Goal: Transaction & Acquisition: Purchase product/service

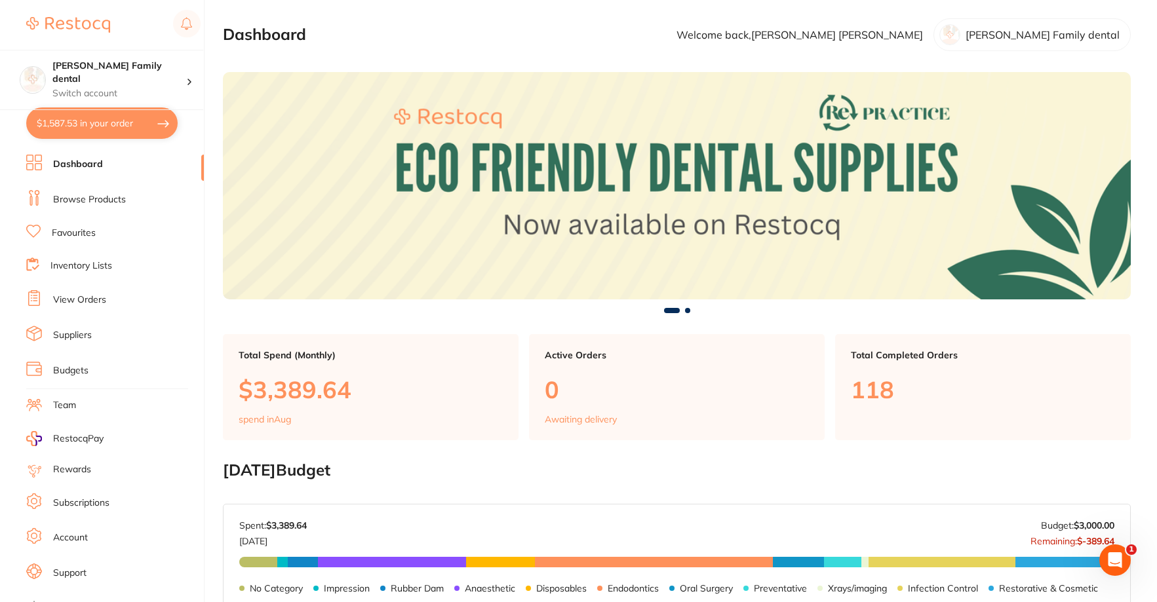
click at [96, 202] on link "Browse Products" at bounding box center [89, 199] width 73 height 13
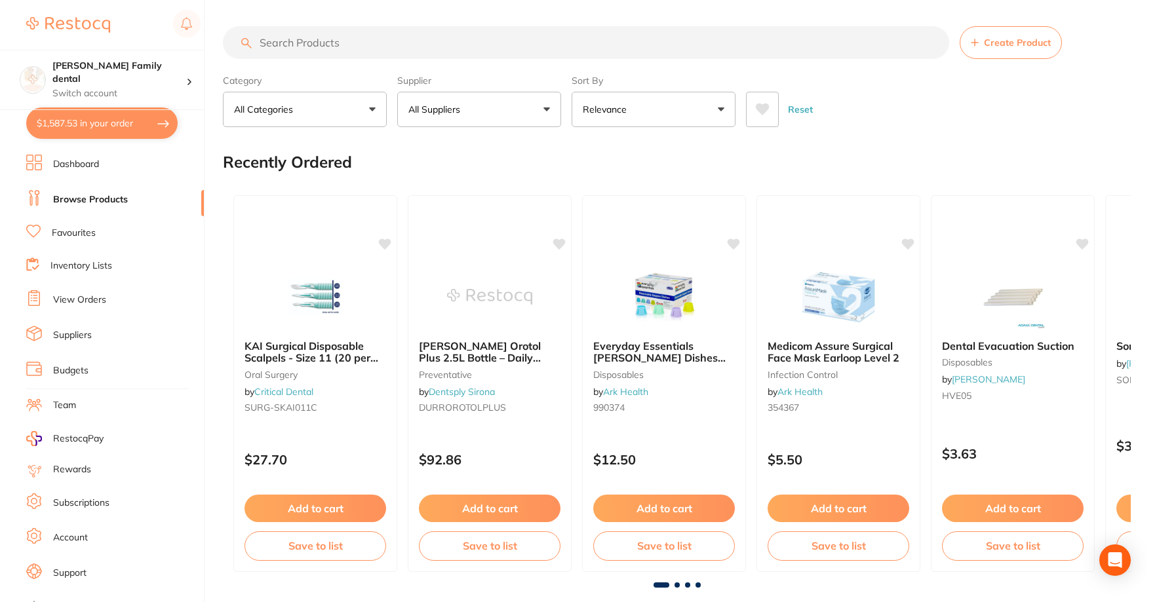
click at [353, 30] on input "search" at bounding box center [586, 42] width 726 height 33
type input "vitrebond"
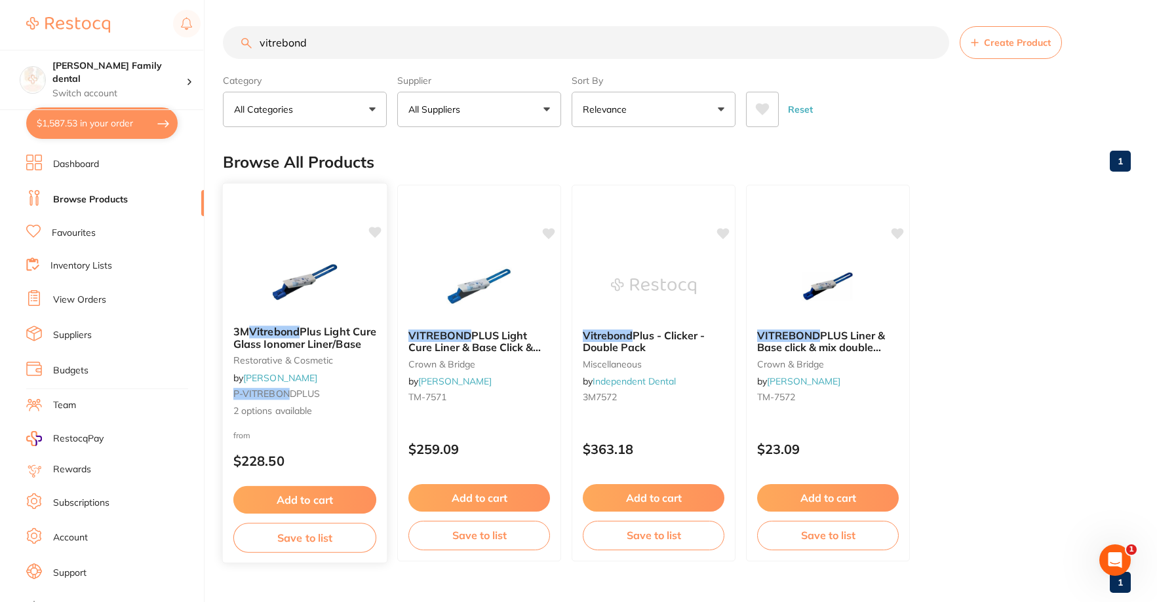
click at [293, 287] on img at bounding box center [304, 282] width 86 height 66
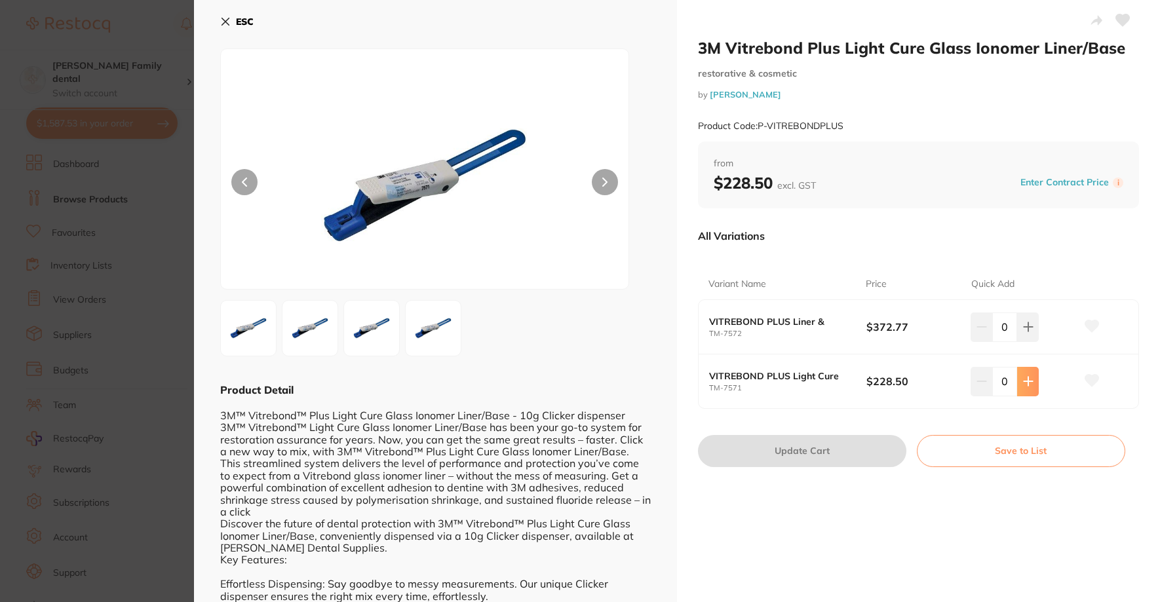
click at [1028, 381] on icon at bounding box center [1028, 381] width 9 height 9
type input "2"
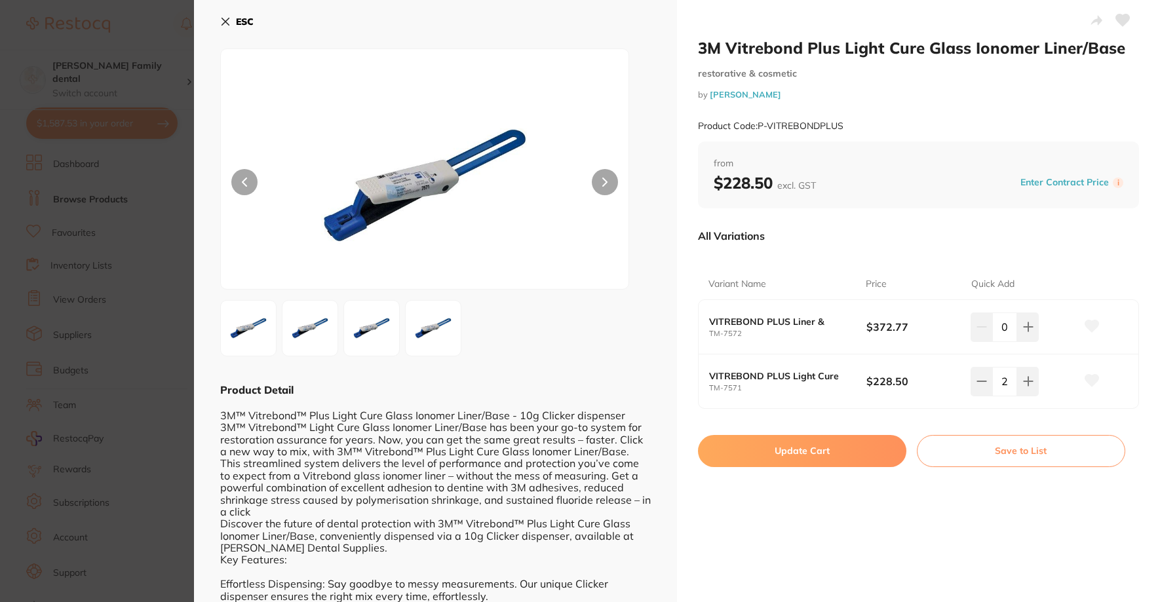
click at [754, 455] on button "Update Cart" at bounding box center [802, 450] width 208 height 31
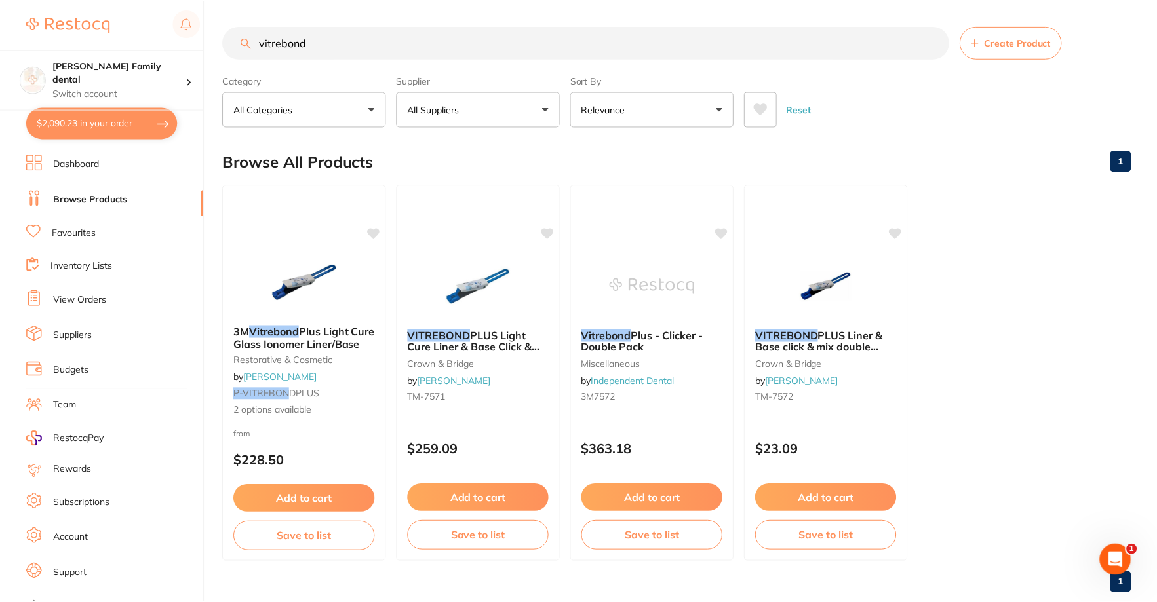
scroll to position [3, 0]
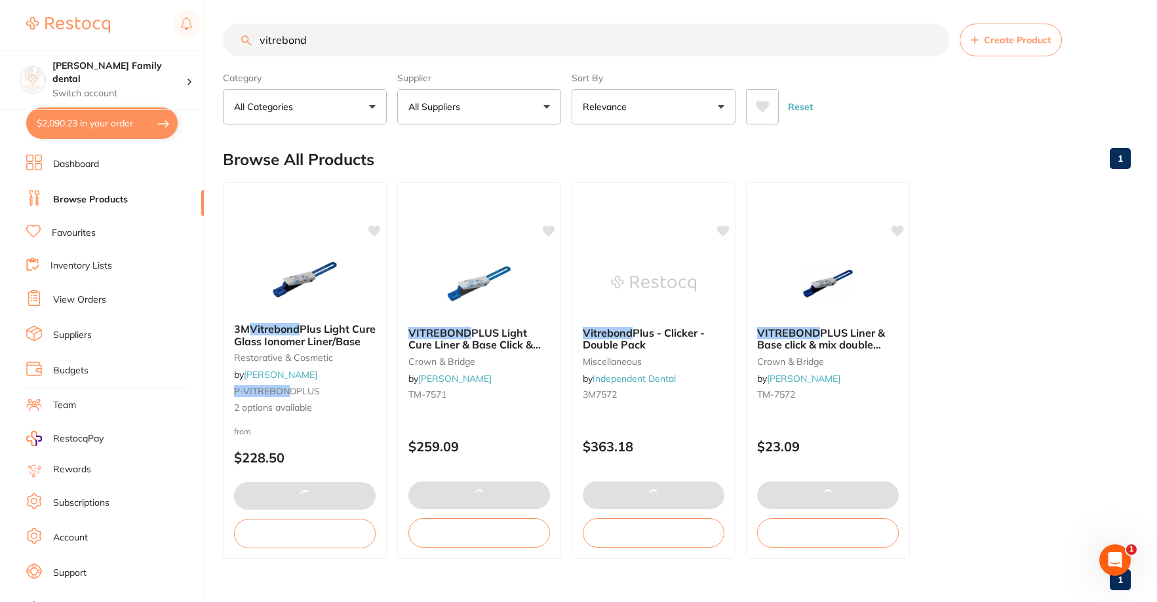
drag, startPoint x: 354, startPoint y: 29, endPoint x: 0, endPoint y: 29, distance: 353.9
click at [0, 29] on div "$2,090.23 [PERSON_NAME] Family dental Switch account [PERSON_NAME] Family denta…" at bounding box center [578, 298] width 1157 height 602
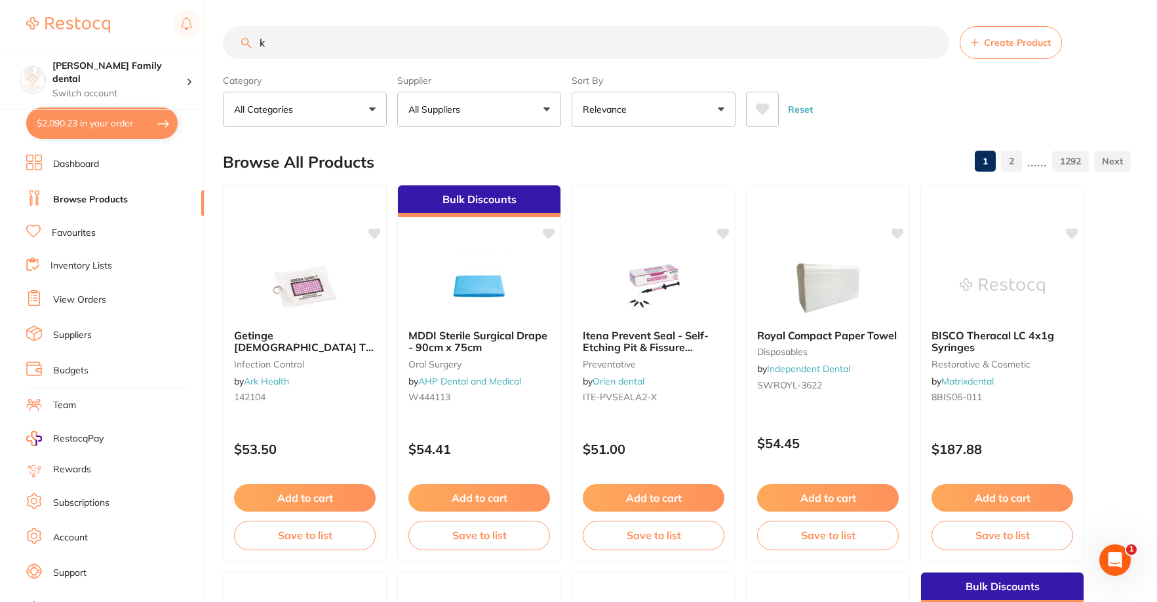
scroll to position [0, 0]
type input "ketac conditioner"
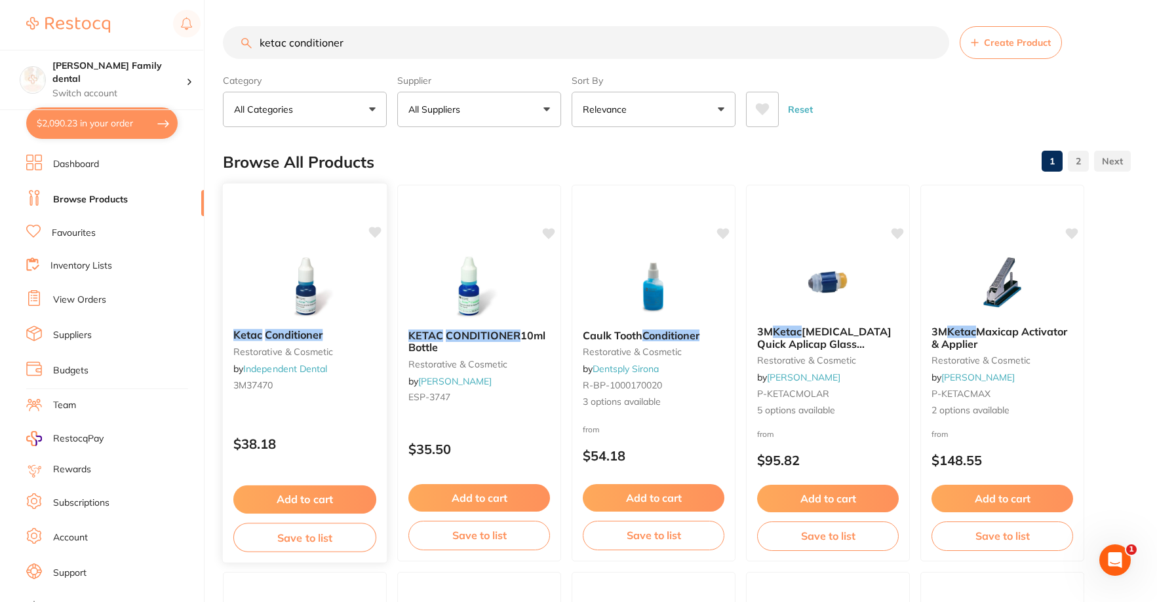
click at [315, 495] on button "Add to cart" at bounding box center [304, 500] width 143 height 28
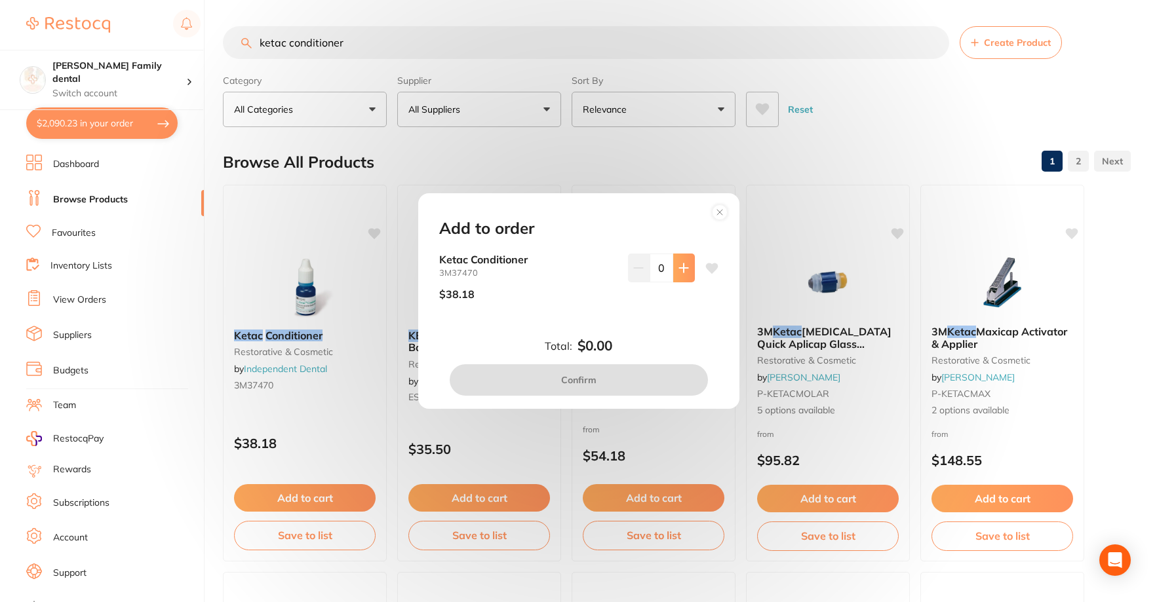
click at [679, 263] on icon at bounding box center [683, 268] width 10 height 10
type input "2"
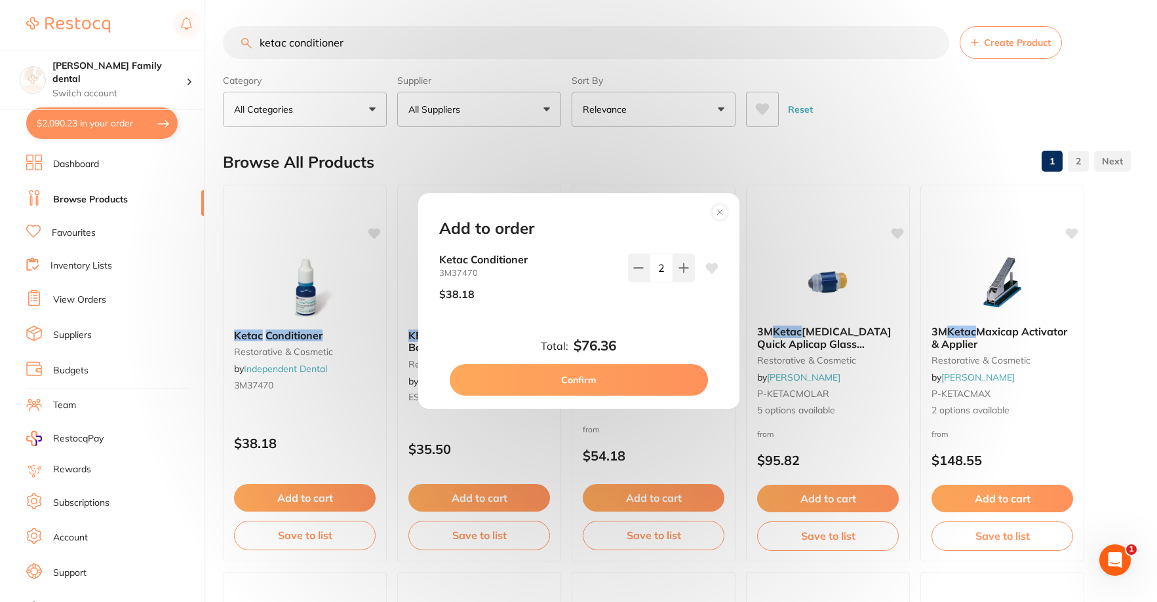
click at [643, 387] on button "Confirm" at bounding box center [579, 379] width 258 height 31
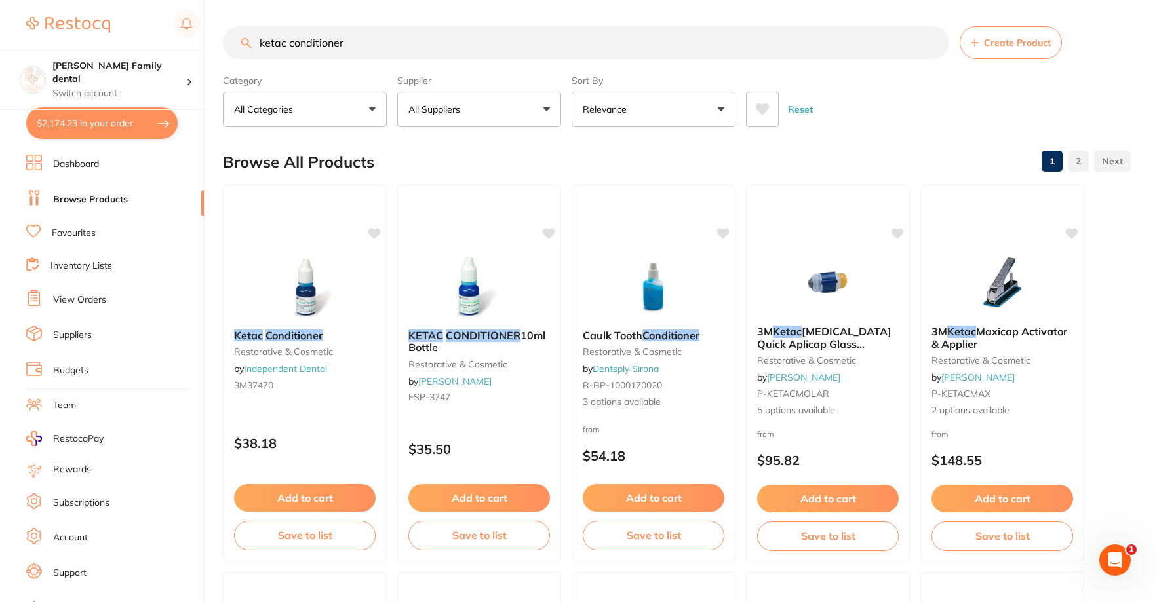
drag, startPoint x: 415, startPoint y: 37, endPoint x: 0, endPoint y: 39, distance: 414.8
click at [0, 39] on div "$2,174.23 [PERSON_NAME] Family dental Switch account [PERSON_NAME] Family denta…" at bounding box center [578, 301] width 1157 height 602
type input "duraphat"
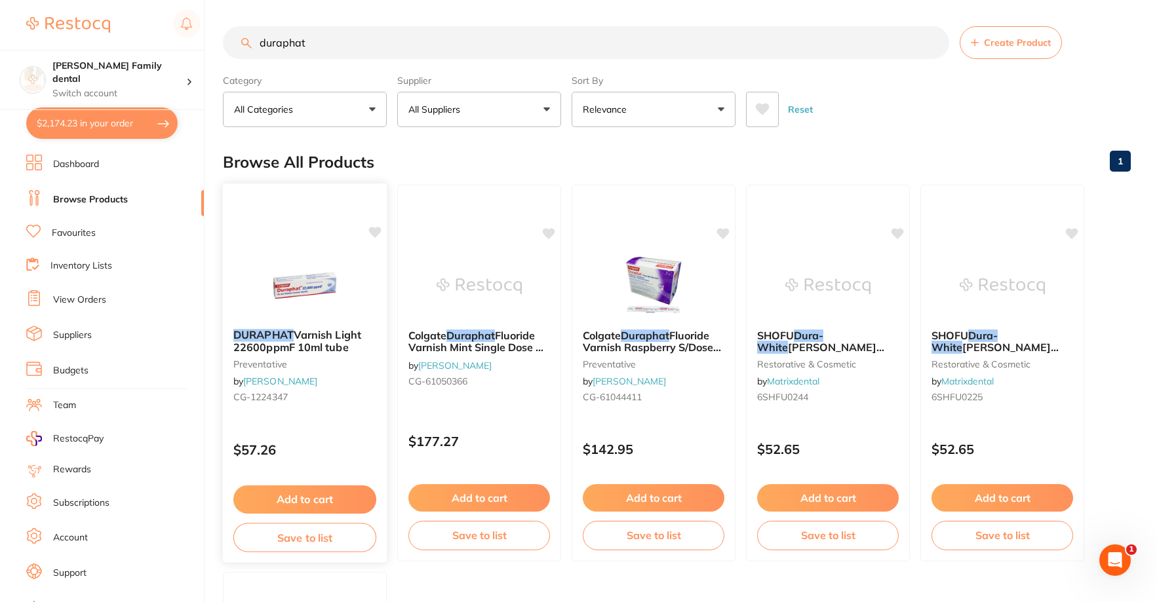
click at [306, 491] on button "Add to cart" at bounding box center [304, 500] width 143 height 28
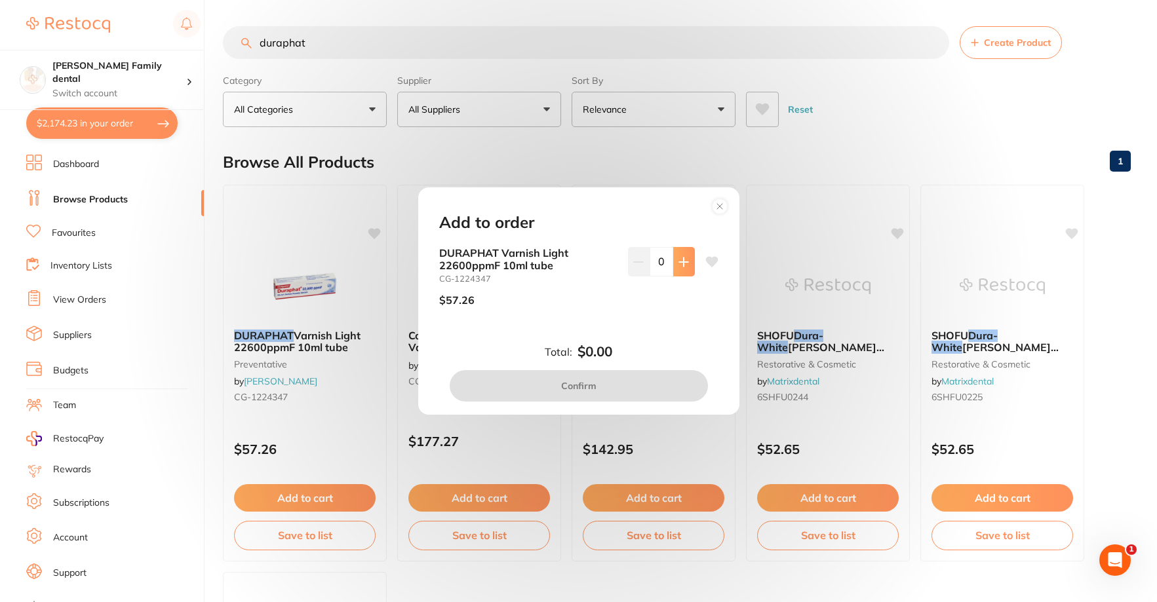
click at [685, 259] on button at bounding box center [684, 261] width 22 height 29
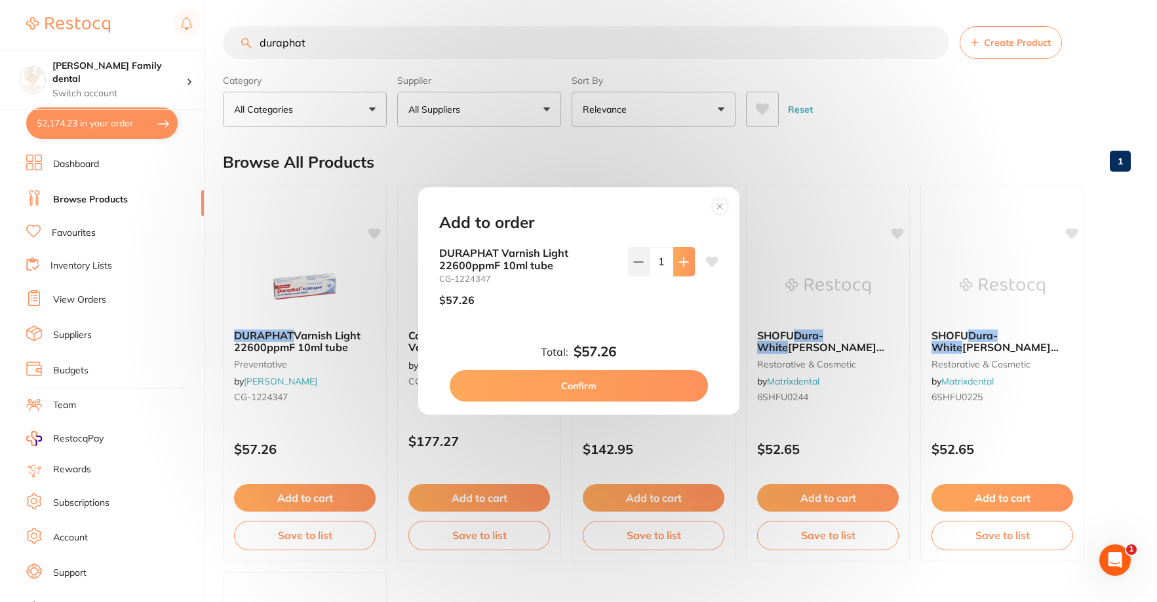
click at [685, 259] on button at bounding box center [684, 261] width 22 height 29
type input "2"
click at [595, 372] on button "Confirm" at bounding box center [579, 385] width 258 height 31
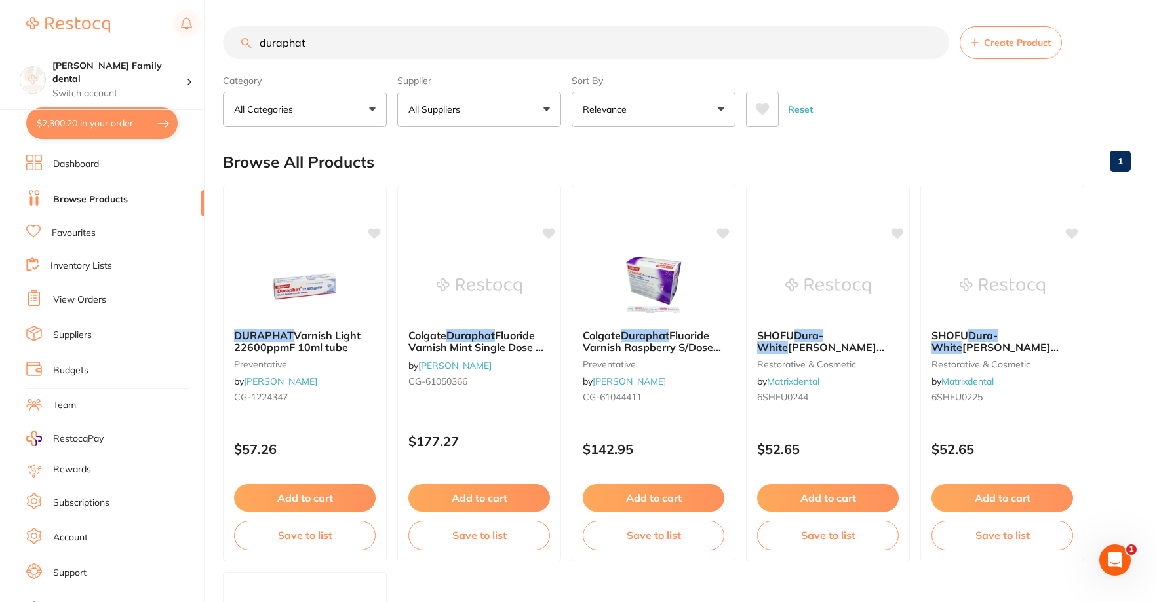
drag, startPoint x: 340, startPoint y: 45, endPoint x: 0, endPoint y: 43, distance: 340.1
click at [0, 43] on div "$2,300.20 [PERSON_NAME] Family dental Switch account [PERSON_NAME] Family denta…" at bounding box center [578, 301] width 1157 height 602
type input "mizzy paste"
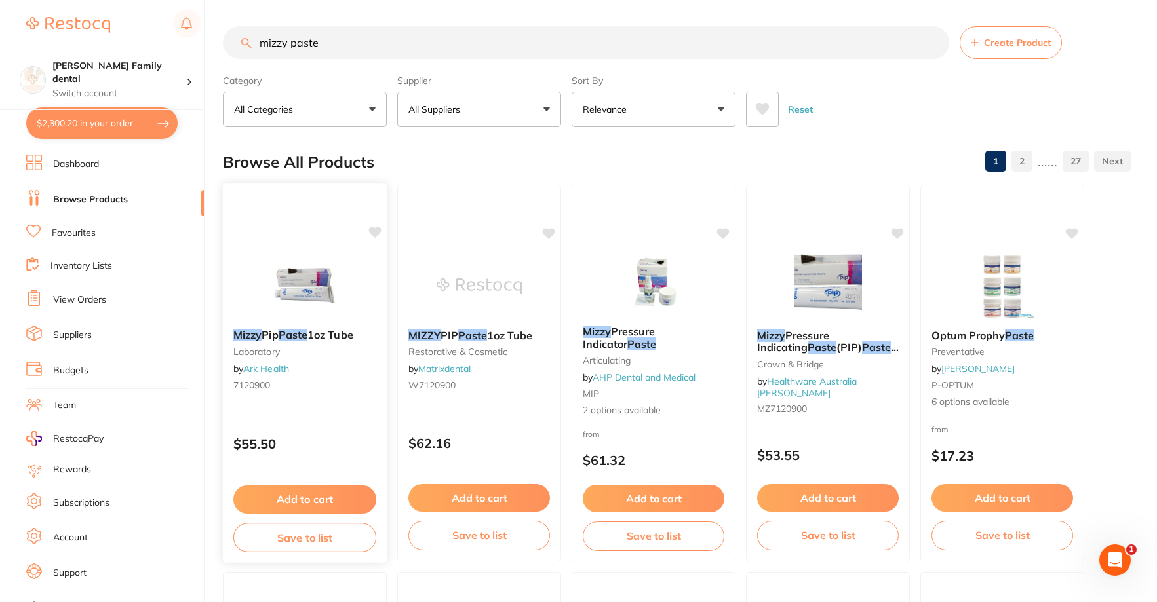
click at [303, 494] on button "Add to cart" at bounding box center [304, 500] width 143 height 28
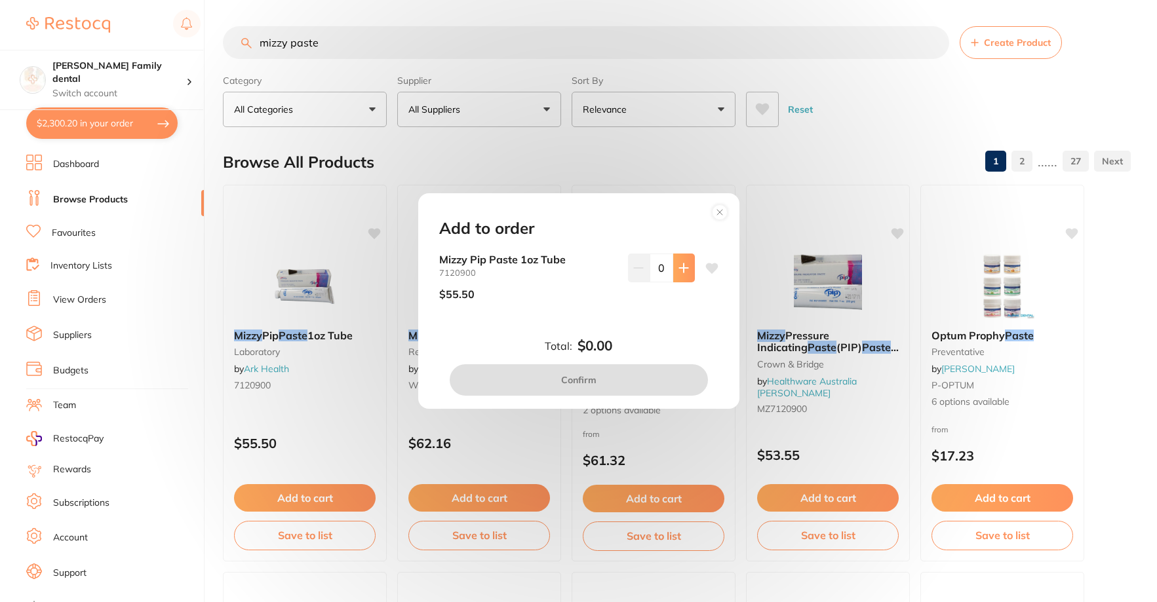
click at [683, 263] on icon at bounding box center [683, 268] width 10 height 10
type input "1"
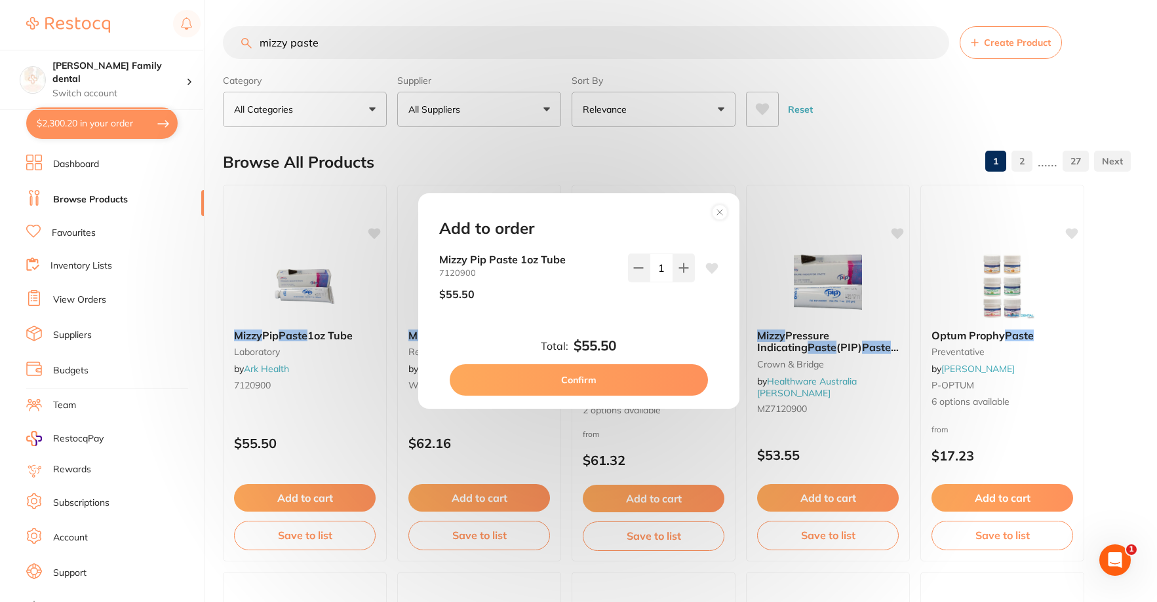
click at [644, 372] on button "Confirm" at bounding box center [579, 379] width 258 height 31
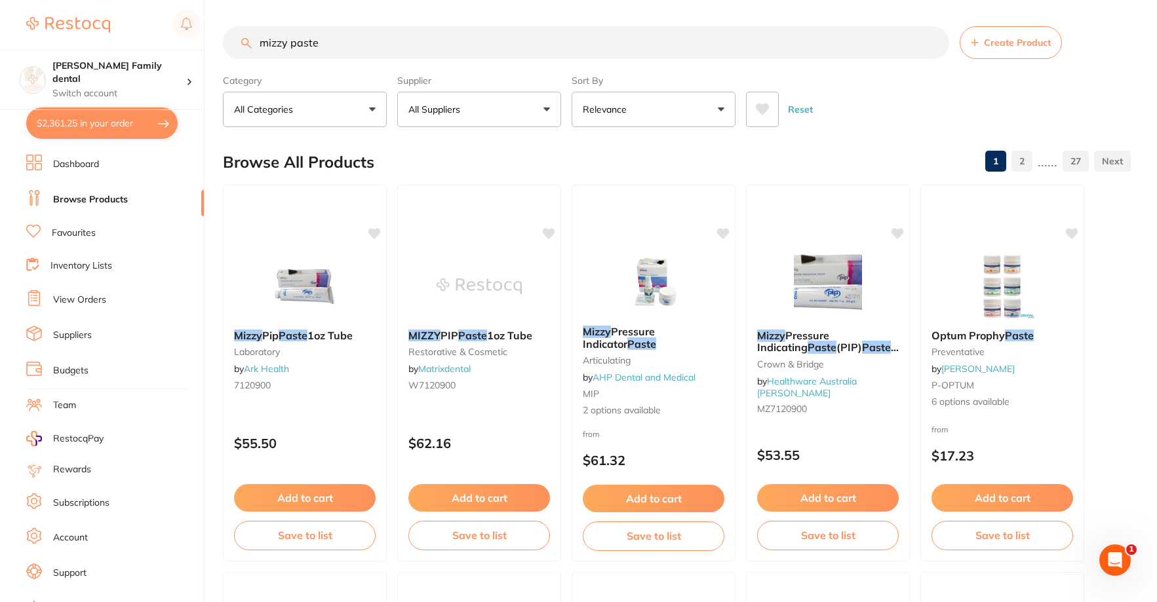
click at [84, 121] on button "$2,361.25 in your order" at bounding box center [101, 122] width 151 height 31
checkbox input "true"
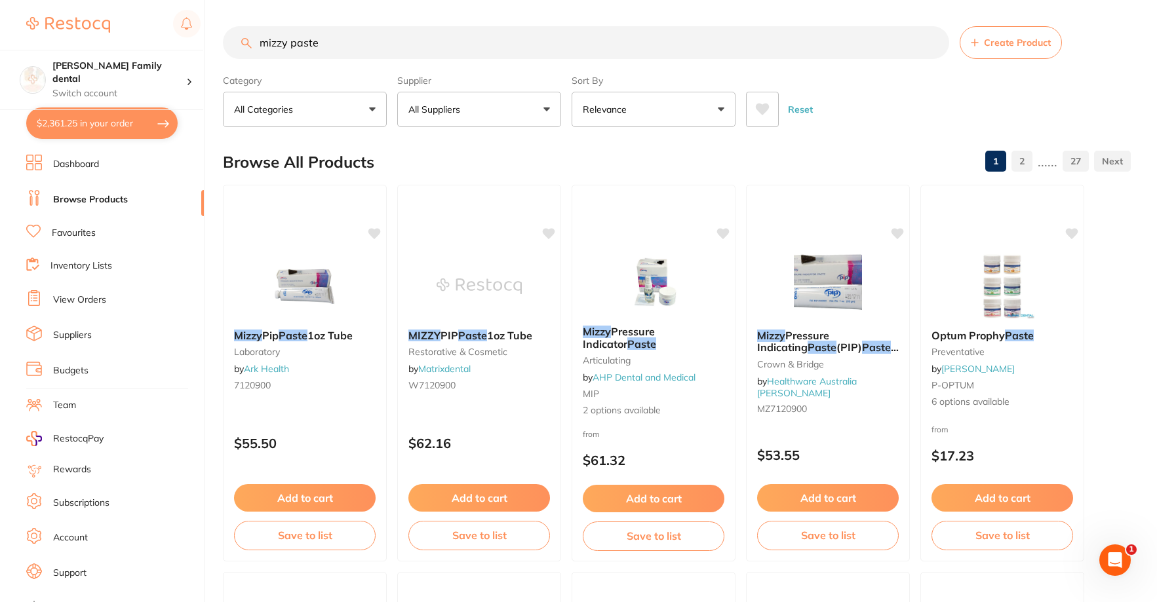
checkbox input "true"
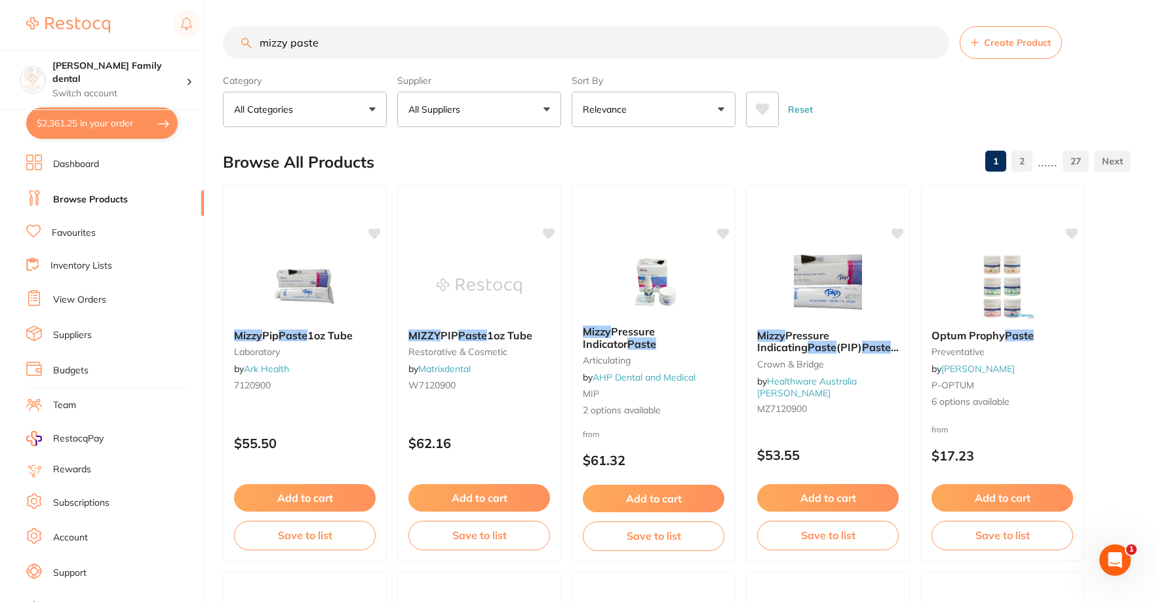
checkbox input "true"
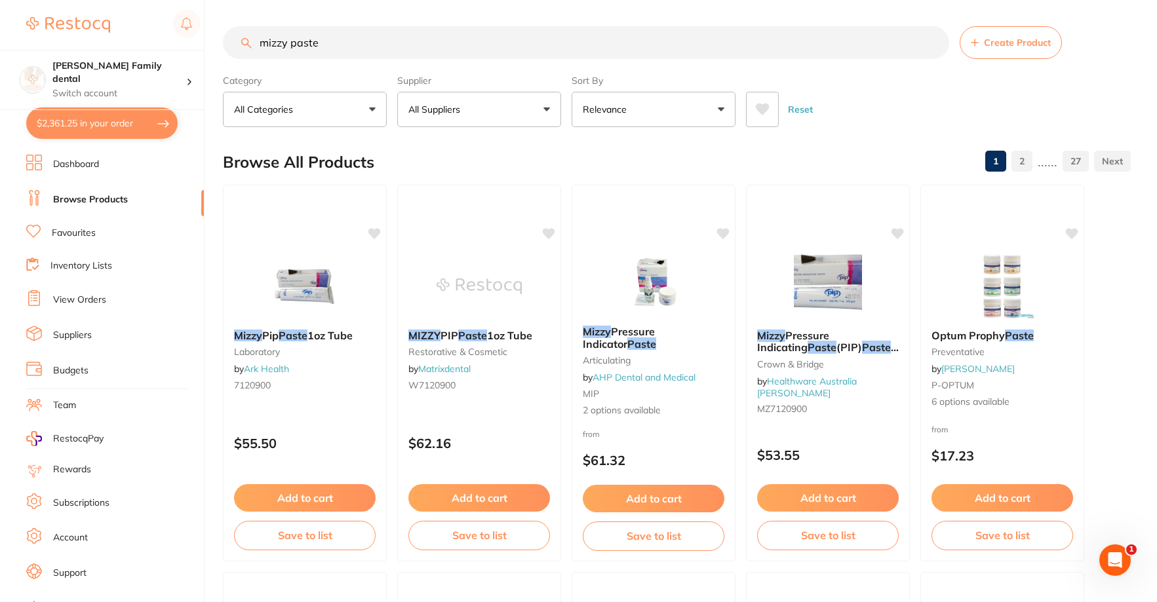
checkbox input "true"
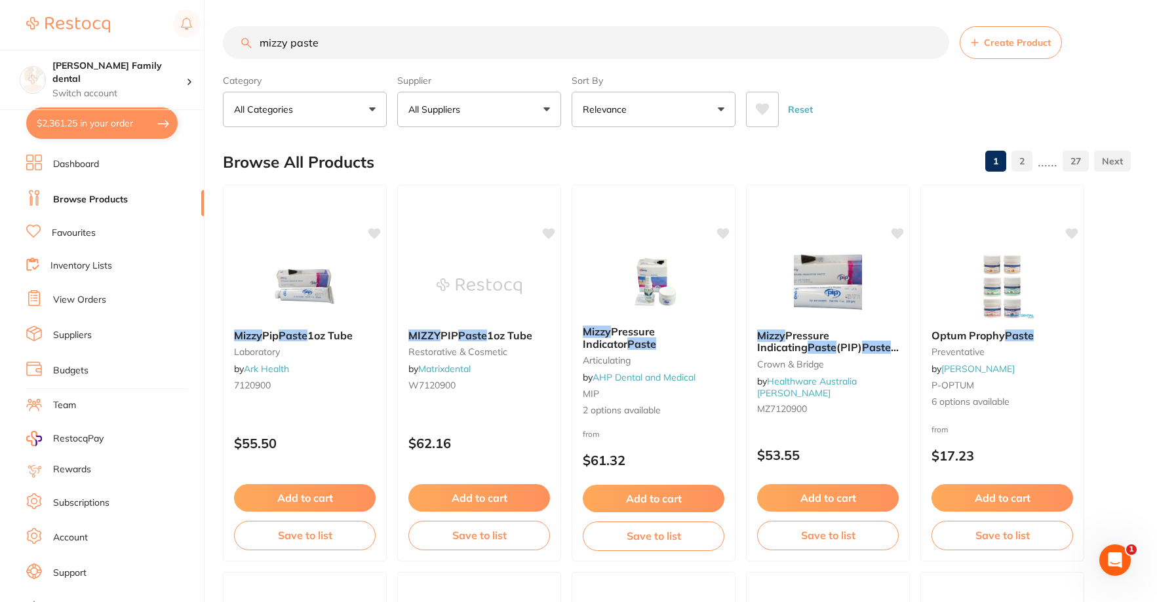
checkbox input "true"
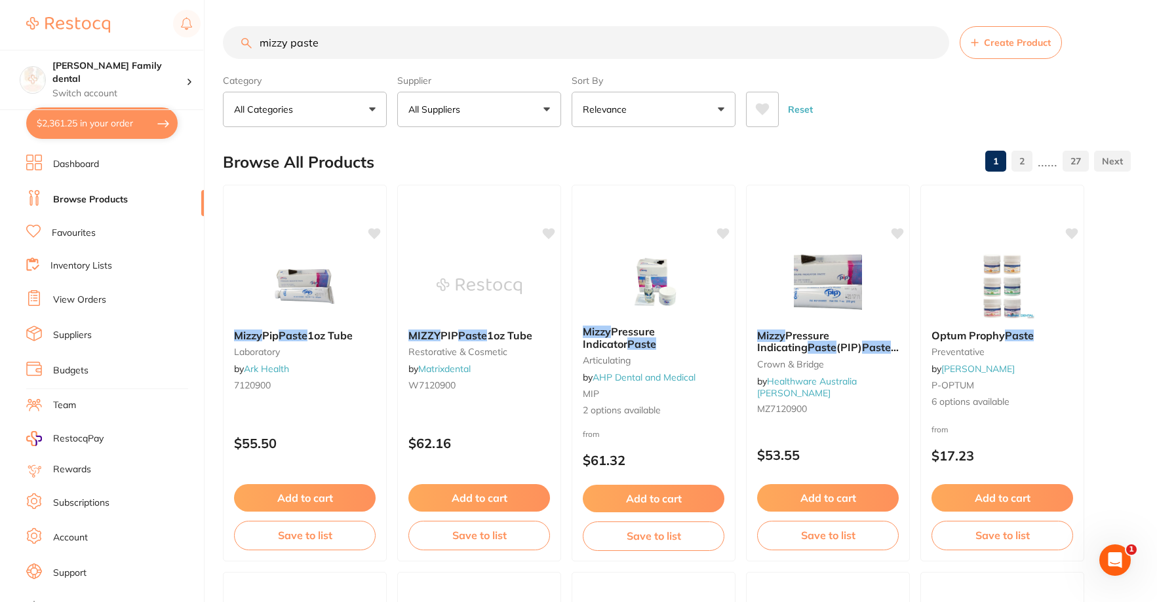
checkbox input "true"
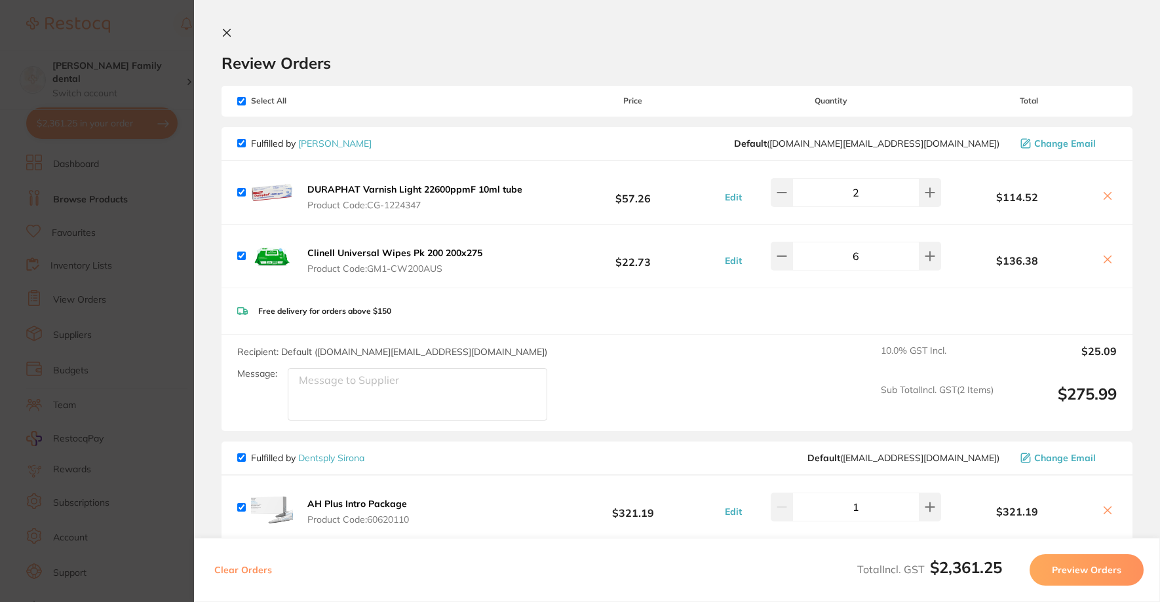
click at [236, 32] on button at bounding box center [229, 34] width 16 height 12
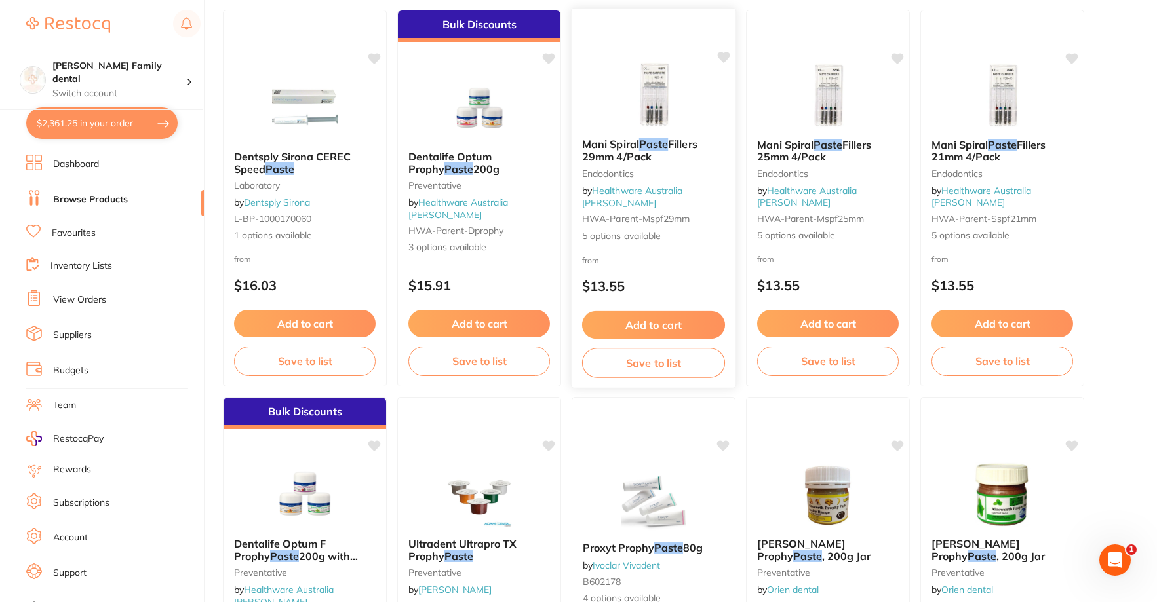
scroll to position [1904, 0]
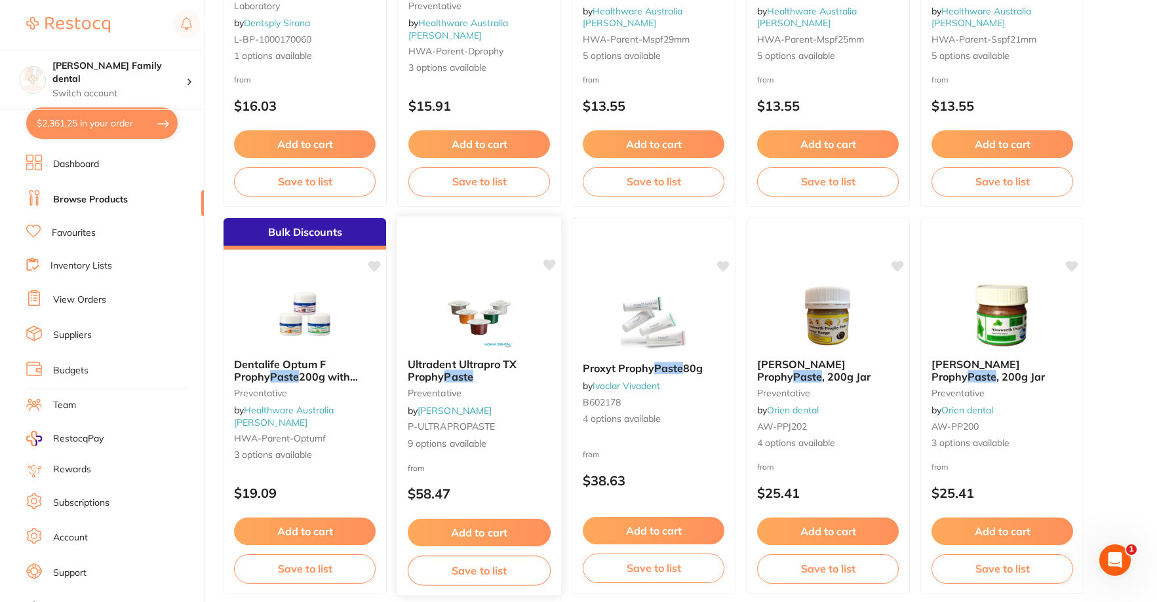
click at [459, 288] on img at bounding box center [479, 315] width 86 height 66
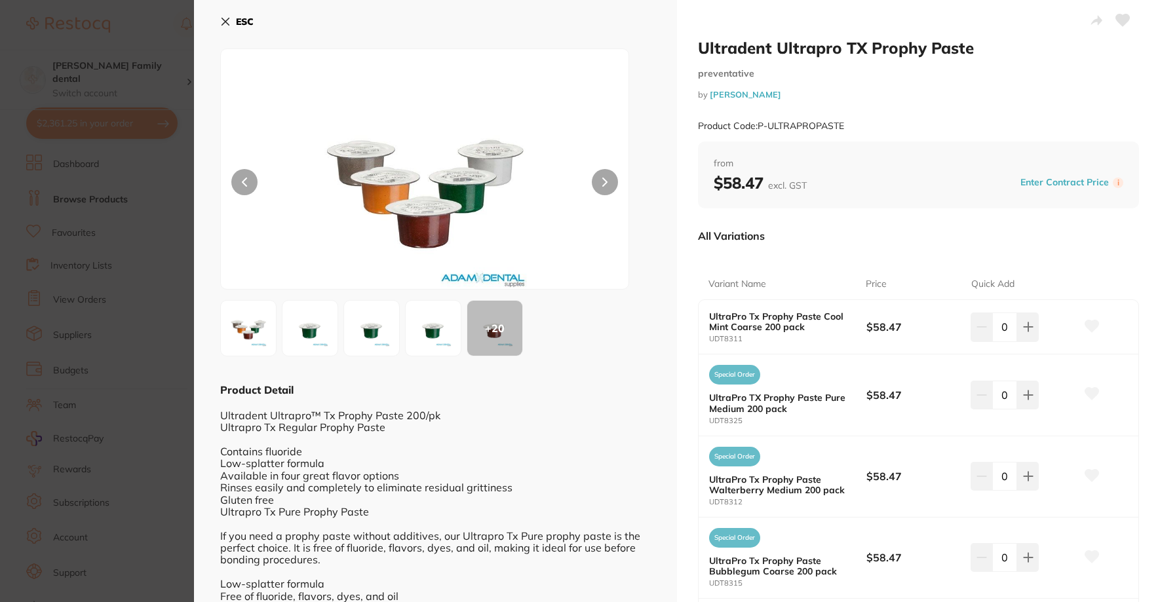
click at [230, 16] on button "ESC" at bounding box center [236, 21] width 33 height 22
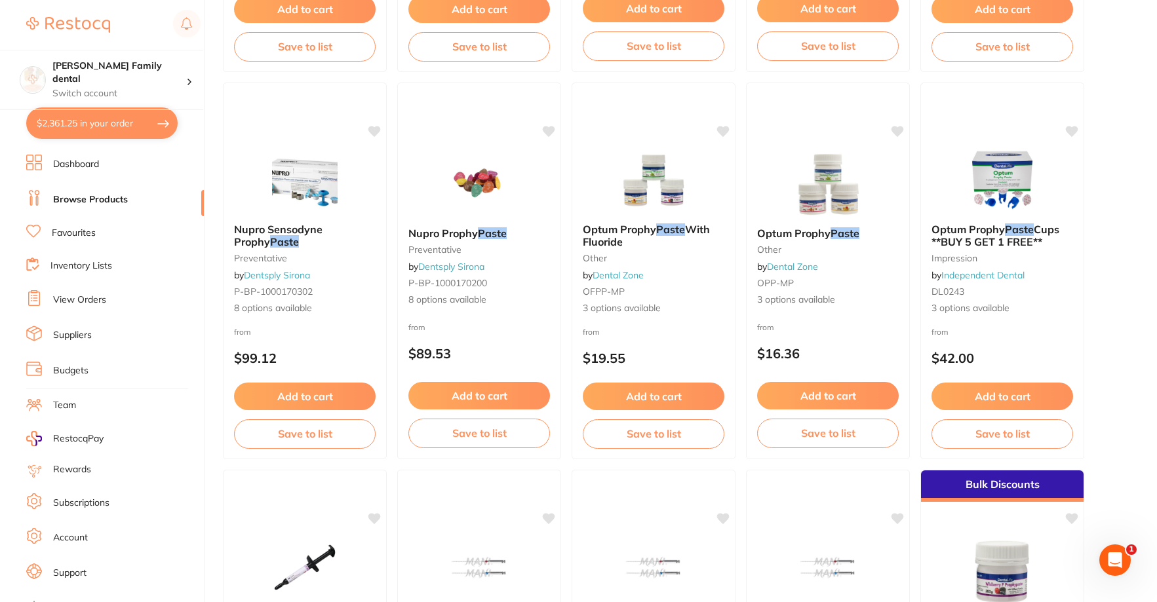
scroll to position [2755, 0]
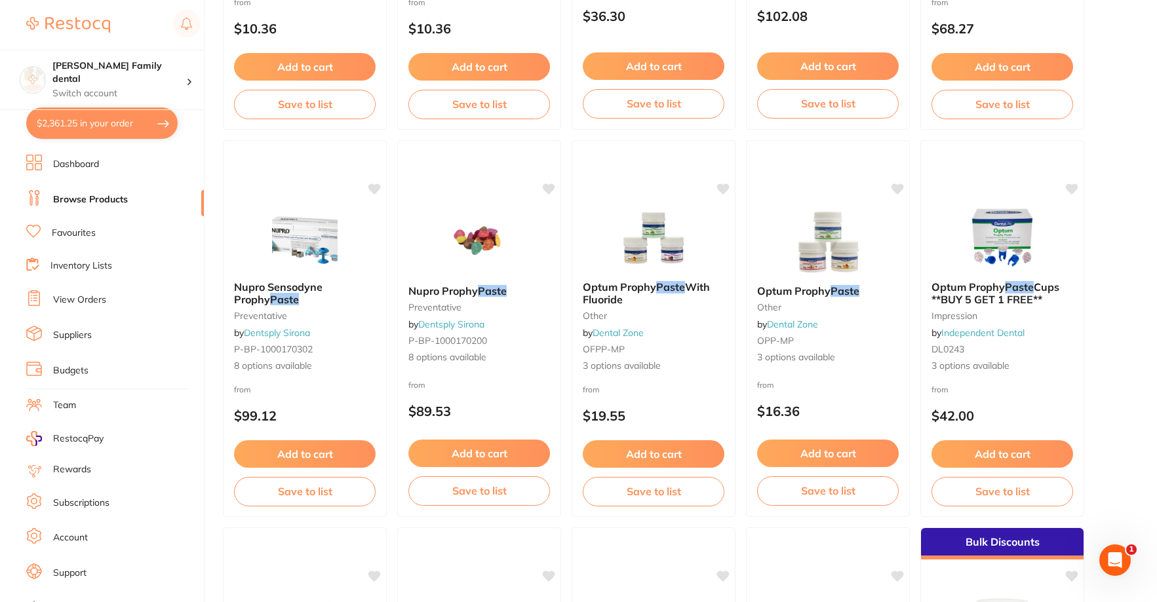
click at [81, 259] on link "Inventory Lists" at bounding box center [81, 265] width 62 height 13
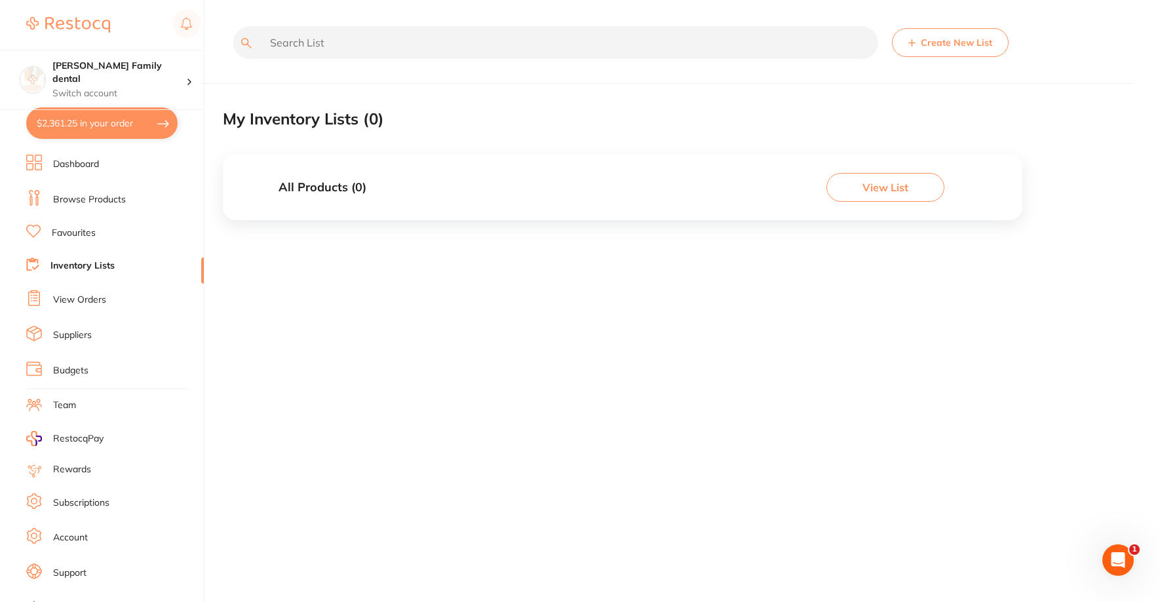
click at [79, 194] on link "Browse Products" at bounding box center [89, 199] width 73 height 13
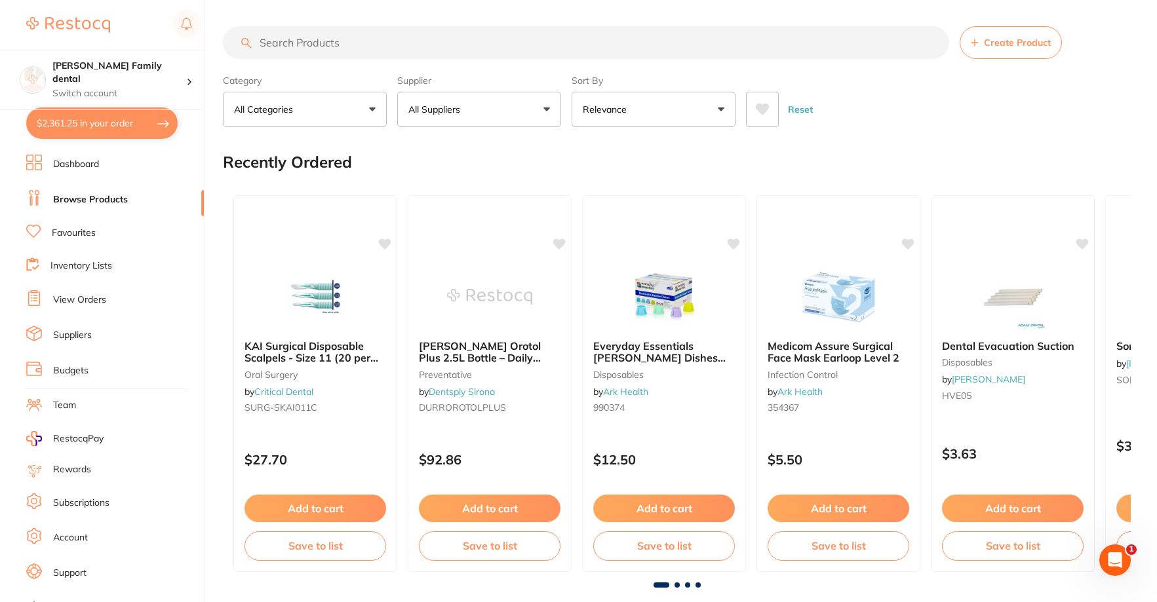
click at [79, 170] on link "Dashboard" at bounding box center [76, 164] width 46 height 13
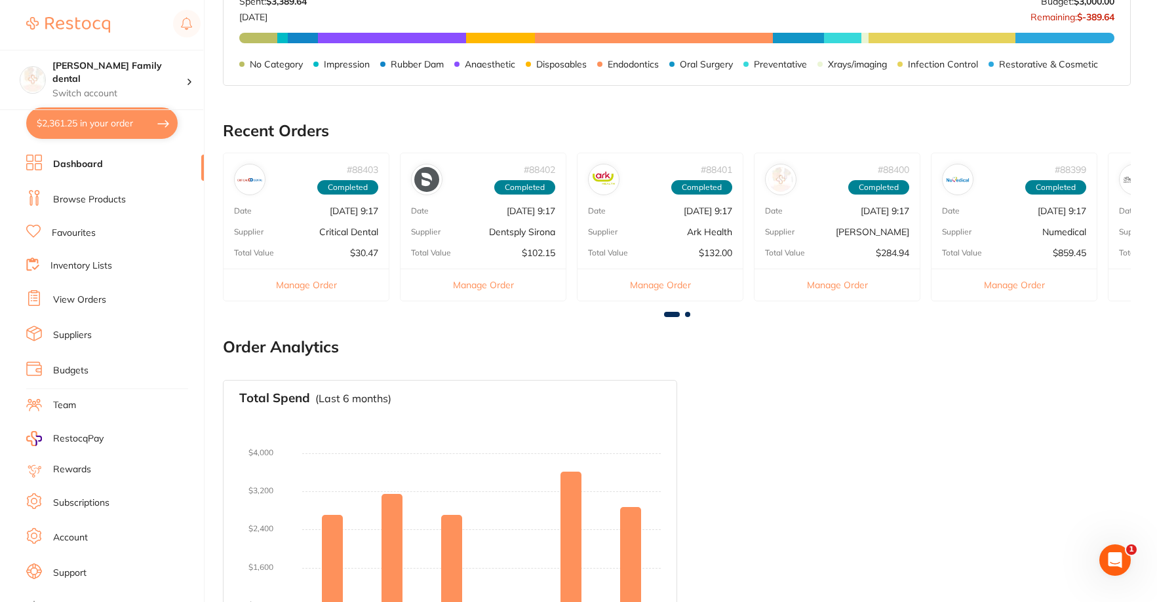
scroll to position [610, 0]
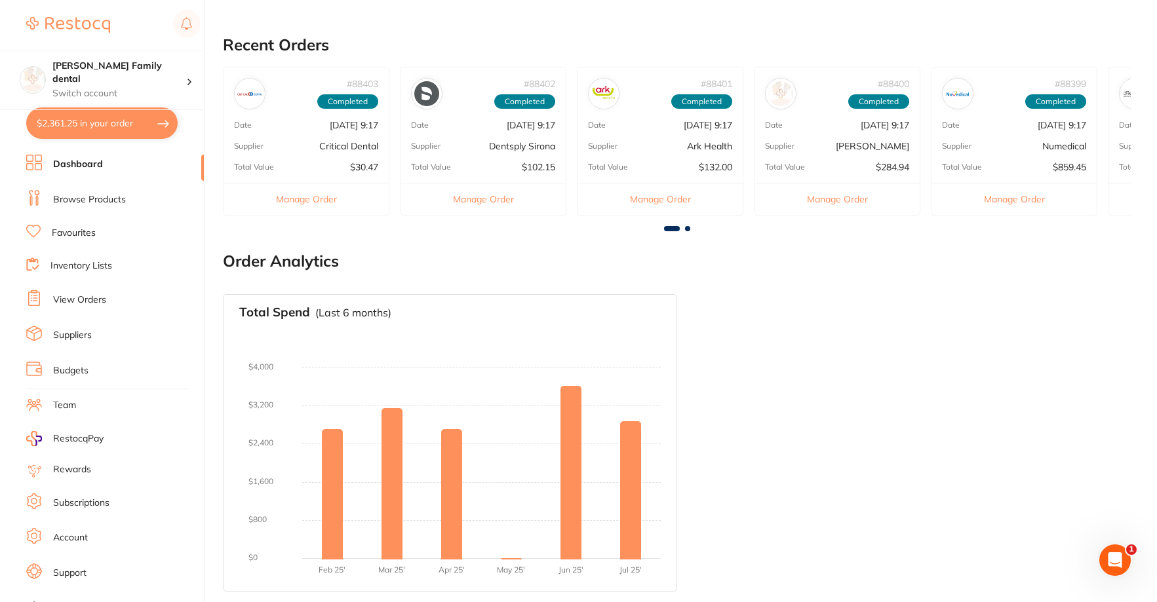
click at [669, 149] on div "Supplier Ark Health" at bounding box center [659, 146] width 165 height 10
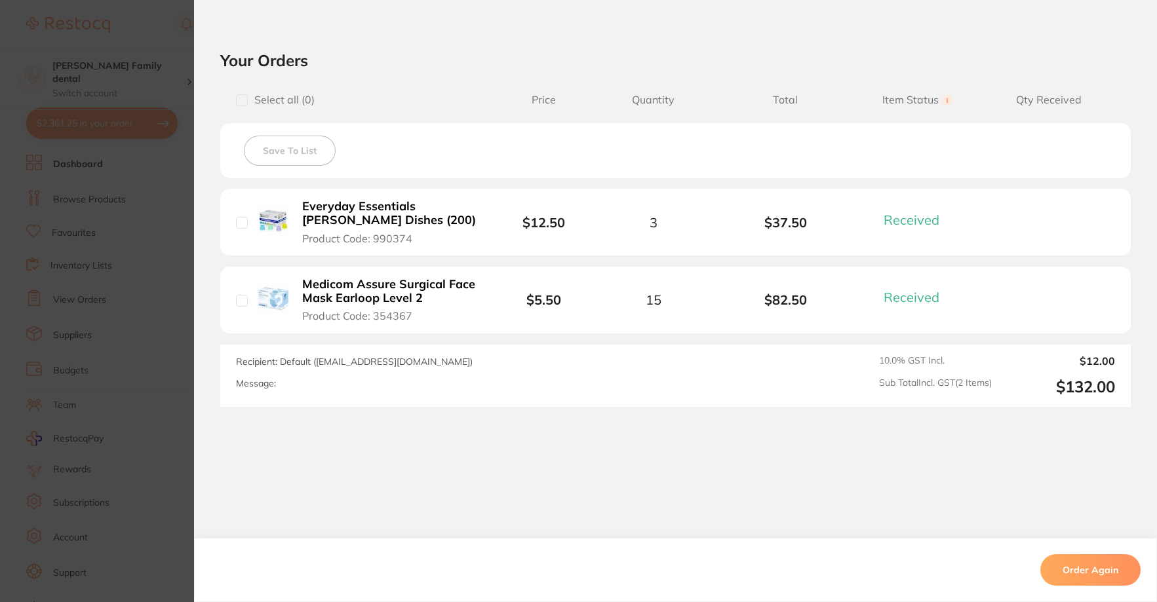
scroll to position [0, 0]
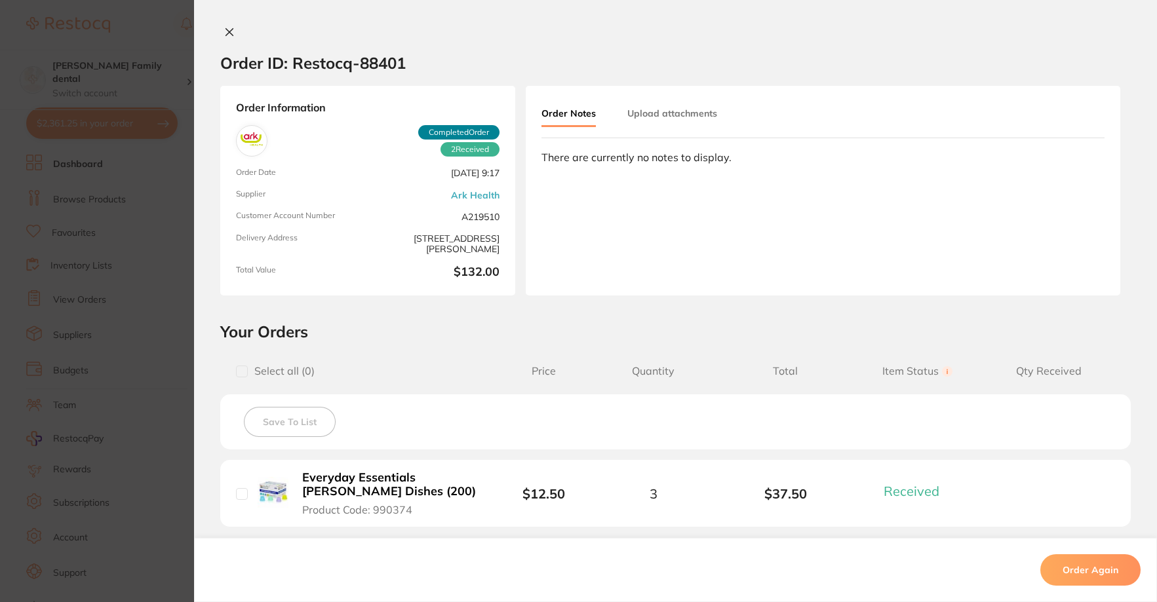
click at [227, 32] on icon at bounding box center [229, 32] width 7 height 7
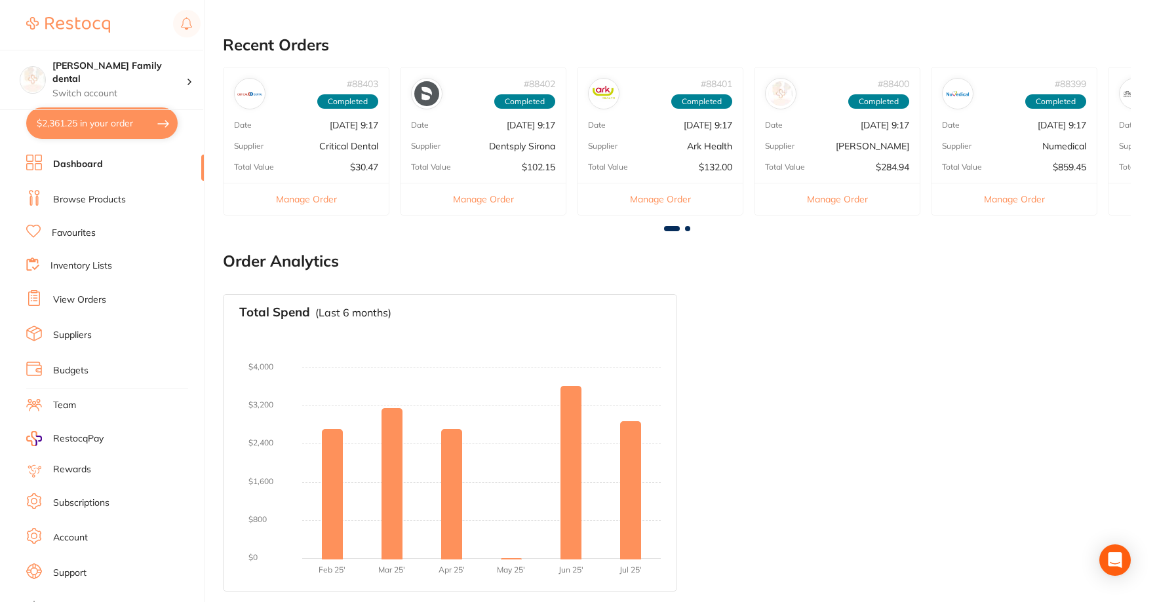
click at [843, 160] on div "# 88400 Completed Date [DATE] 9:17 Supplier [PERSON_NAME] Total Value $284.94 M…" at bounding box center [837, 141] width 166 height 149
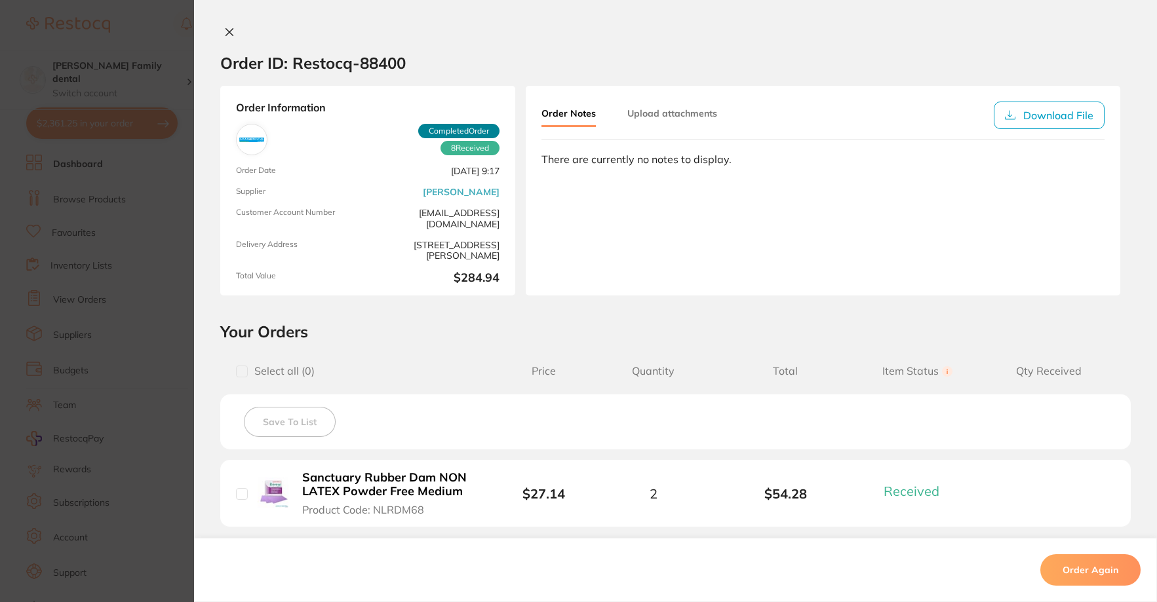
click at [225, 28] on icon at bounding box center [229, 32] width 10 height 10
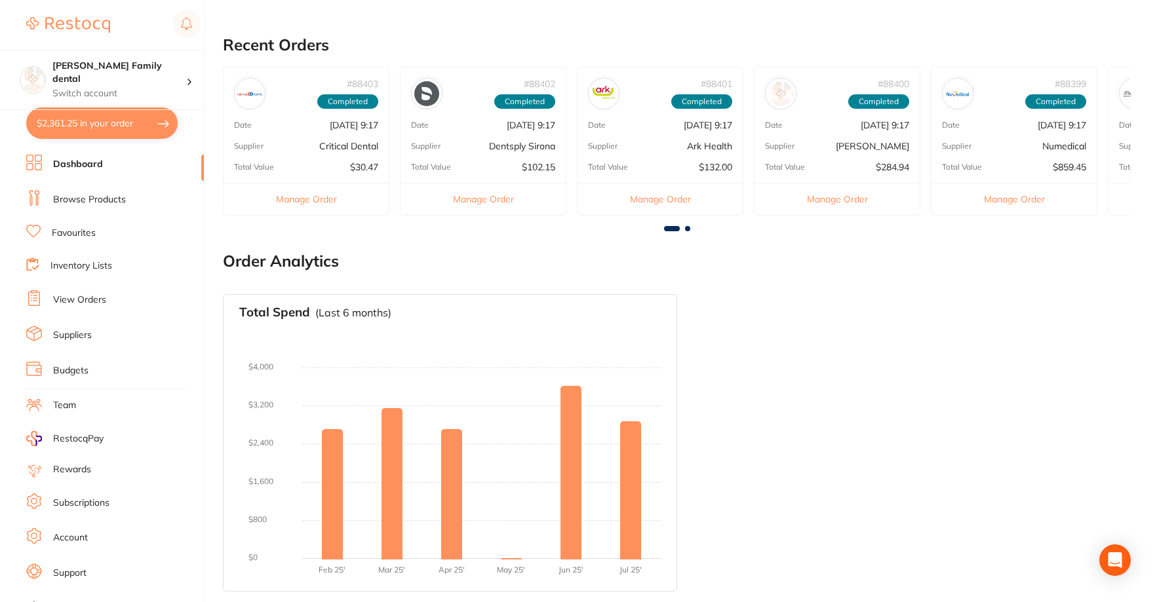
click at [455, 159] on div "# 88402 Completed Date [DATE] 9:17 Supplier Dentsply Sirona Total Value $102.15…" at bounding box center [483, 141] width 166 height 149
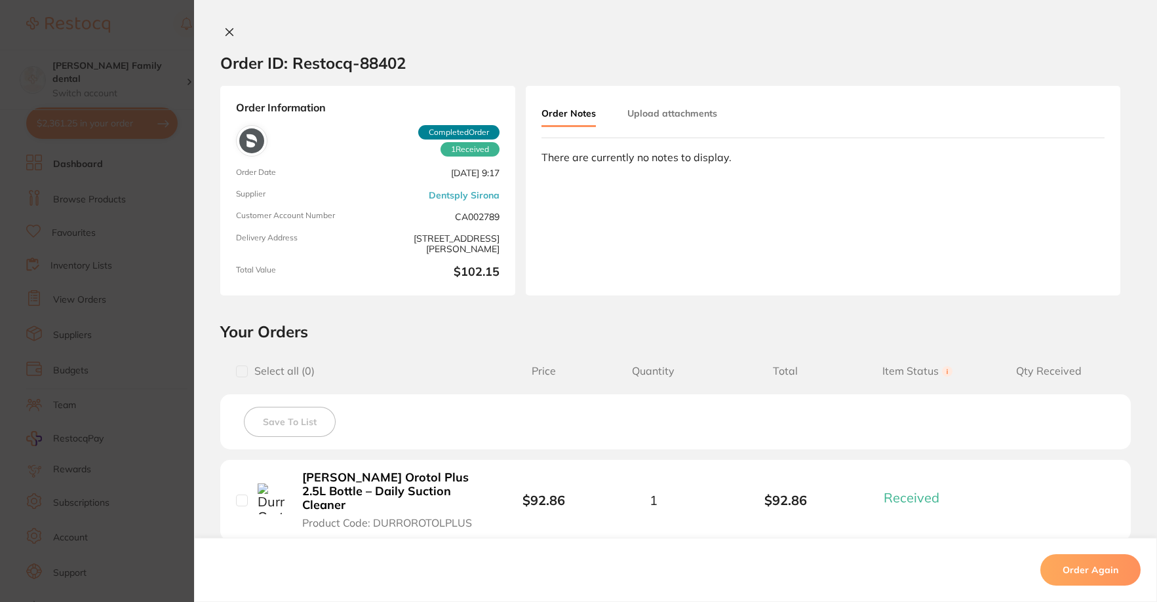
click at [228, 28] on icon at bounding box center [229, 32] width 10 height 10
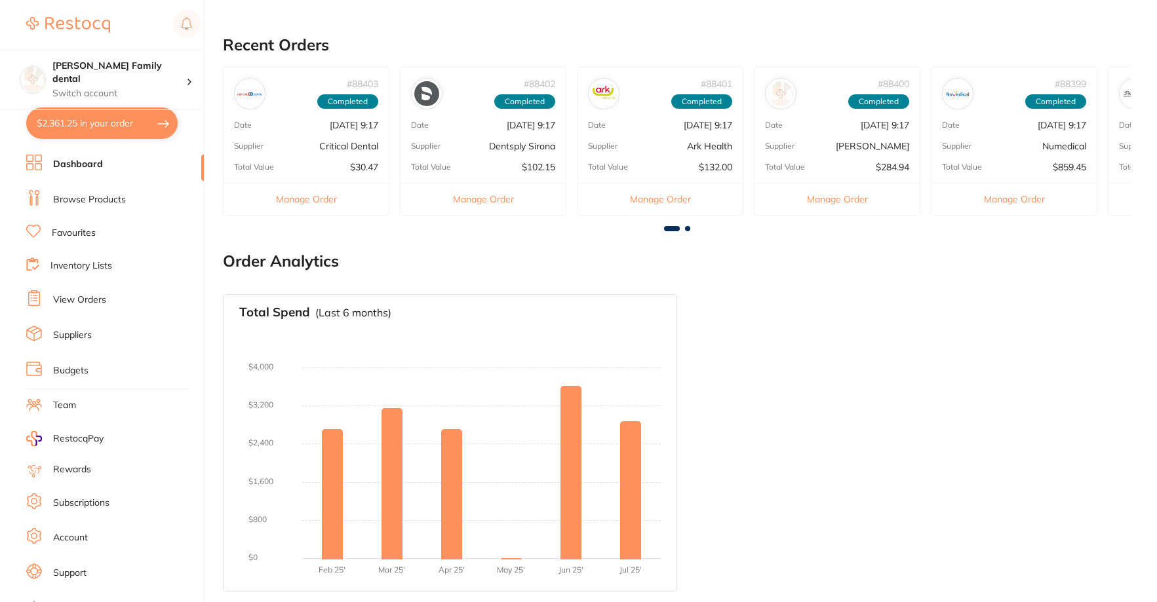
click at [330, 155] on div "# 88403 Completed Date [DATE] 9:17 Supplier Critical Dental Total Value $30.47 …" at bounding box center [306, 141] width 166 height 149
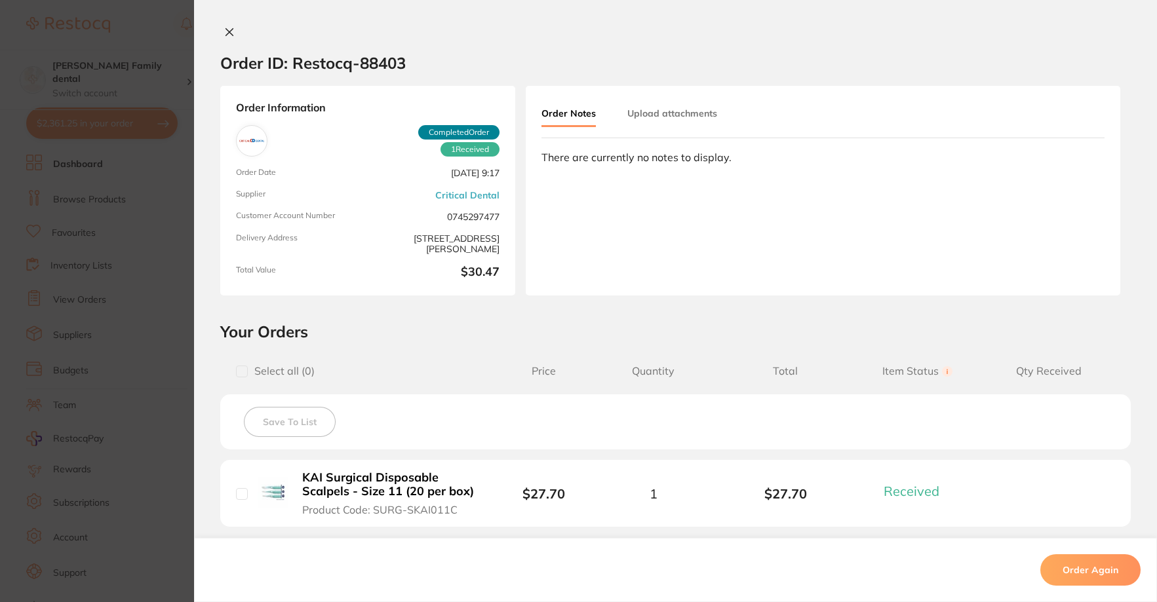
click at [228, 24] on div "Order ID: Restocq- 88403 Order Information 1 Received Completed Order Order Dat…" at bounding box center [675, 301] width 963 height 602
click at [227, 31] on icon at bounding box center [229, 32] width 7 height 7
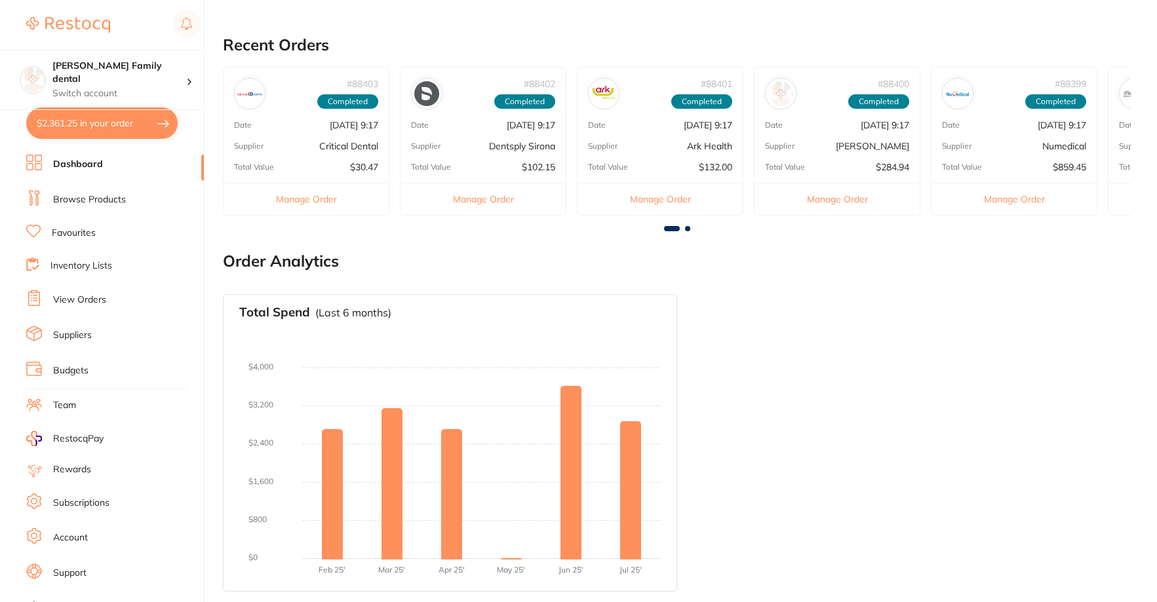
drag, startPoint x: 1062, startPoint y: 238, endPoint x: 860, endPoint y: 208, distance: 204.0
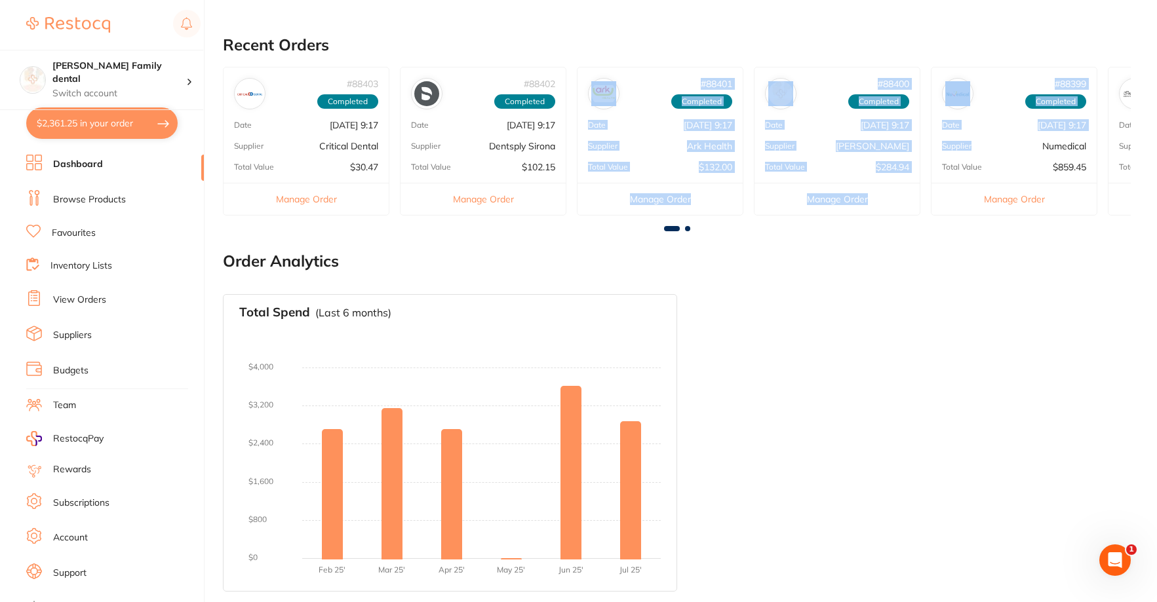
drag, startPoint x: 978, startPoint y: 141, endPoint x: 884, endPoint y: 170, distance: 98.2
click at [560, 187] on div "# 88403 Completed Date [DATE] 9:17 Supplier Critical Dental Total Value $30.47 …" at bounding box center [677, 146] width 908 height 159
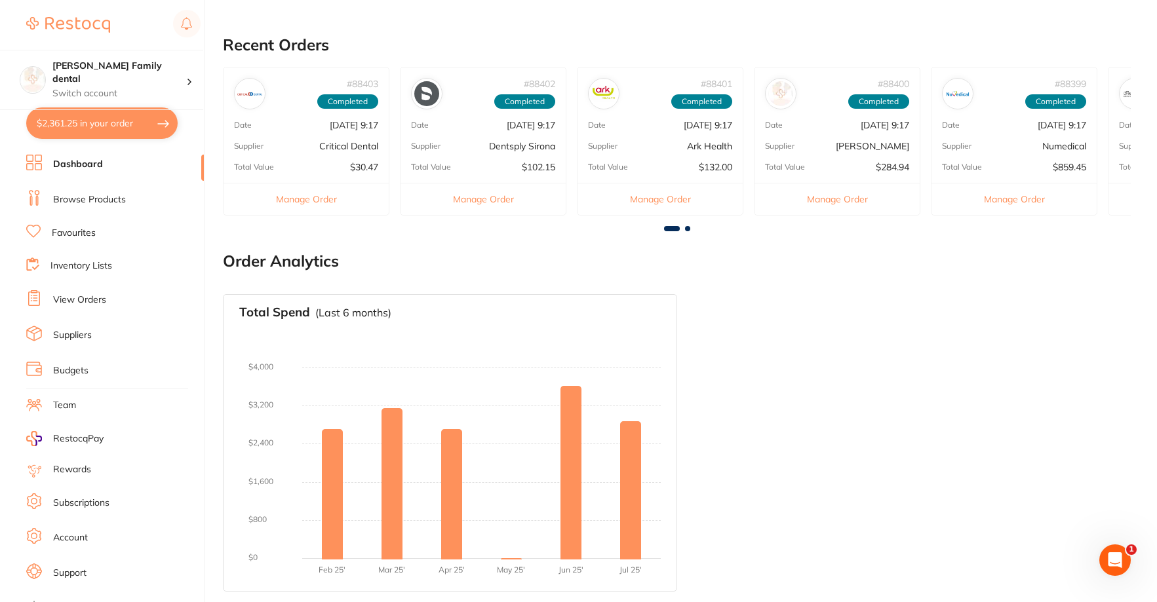
click at [1036, 164] on div "Total Value $859.45" at bounding box center [1013, 167] width 165 height 10
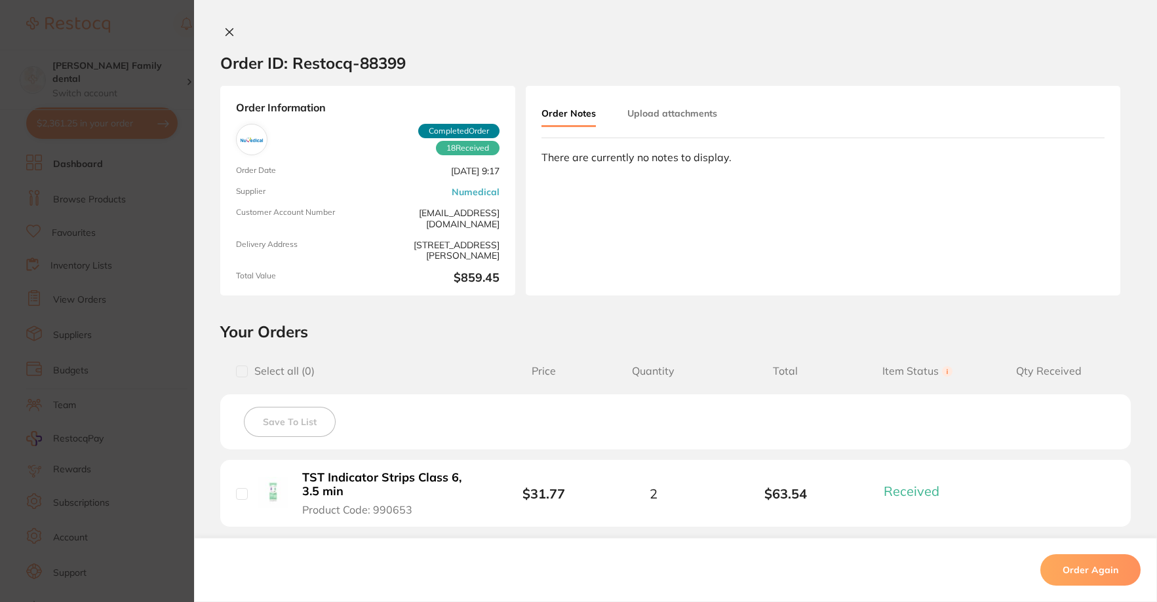
click at [227, 33] on icon at bounding box center [229, 32] width 7 height 7
